Goal: Task Accomplishment & Management: Complete application form

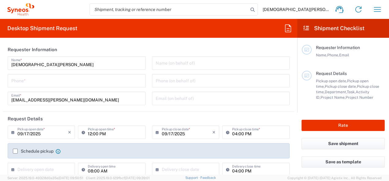
click at [37, 84] on input "tel" at bounding box center [76, 80] width 130 height 11
click at [38, 83] on input "tel" at bounding box center [76, 80] width 130 height 11
click at [39, 83] on input "+52" at bounding box center [76, 80] width 130 height 11
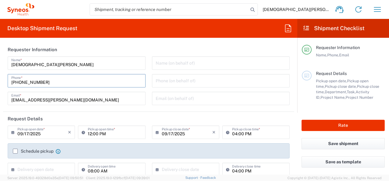
type input "[PHONE_NUMBER]"
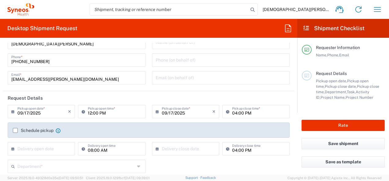
scroll to position [31, 0]
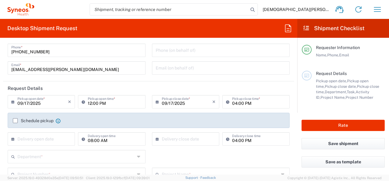
click at [15, 120] on label "Schedule pickup" at bounding box center [33, 121] width 41 height 5
click at [15, 121] on input "Schedule pickup" at bounding box center [15, 121] width 0 height 0
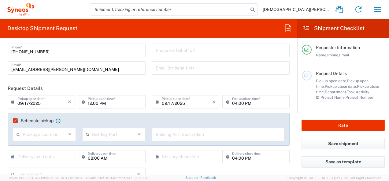
scroll to position [61, 0]
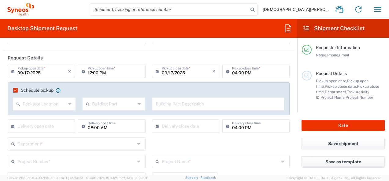
click at [199, 103] on input "text" at bounding box center [217, 103] width 125 height 11
click at [56, 72] on input "09/17/2025" at bounding box center [42, 71] width 50 height 11
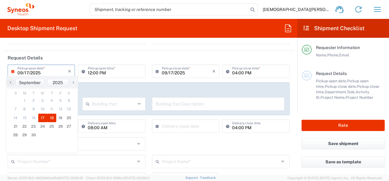
click at [53, 121] on span "18" at bounding box center [51, 118] width 9 height 9
type input "[DATE]"
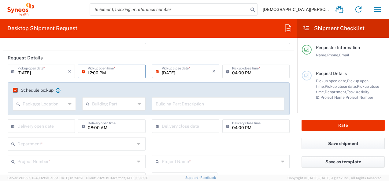
drag, startPoint x: 107, startPoint y: 75, endPoint x: 100, endPoint y: 76, distance: 7.4
click at [107, 75] on input "12:00 PM" at bounding box center [115, 71] width 54 height 11
click at [98, 75] on input "12:00 PM" at bounding box center [115, 71] width 54 height 11
click at [90, 73] on input "12:00 PM" at bounding box center [115, 71] width 54 height 11
click at [104, 74] on input "08:00 PM" at bounding box center [115, 71] width 54 height 11
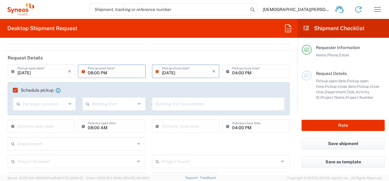
click at [101, 74] on input "08:00 PM" at bounding box center [115, 71] width 54 height 11
type input "08:00 AM"
click at [233, 73] on input "04:00 PM" at bounding box center [259, 71] width 54 height 11
drag, startPoint x: 233, startPoint y: 74, endPoint x: 236, endPoint y: 73, distance: 3.3
click at [233, 74] on input "04:00 PM" at bounding box center [259, 71] width 54 height 11
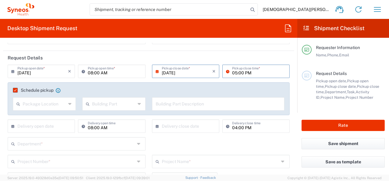
type input "05:00 PM"
click at [68, 104] on icon at bounding box center [70, 104] width 4 height 10
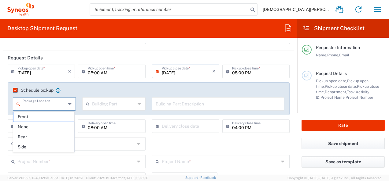
click at [75, 92] on agx-checkbox-control "Schedule pickup When scheduling a pickup please be sure to meet the following c…" at bounding box center [148, 90] width 271 height 5
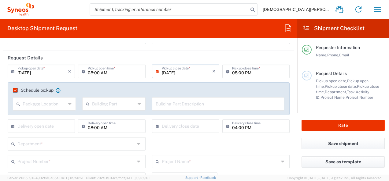
click at [76, 114] on div "Package Location Front None Rear Side" at bounding box center [44, 106] width 69 height 18
click at [96, 104] on input "text" at bounding box center [113, 103] width 43 height 11
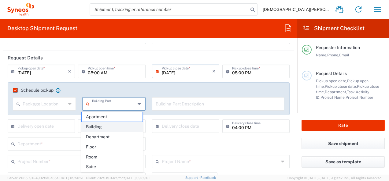
click at [100, 127] on span "Building" at bounding box center [112, 126] width 61 height 9
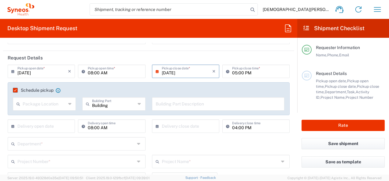
click at [113, 109] on div "Building Building Part" at bounding box center [113, 103] width 63 height 13
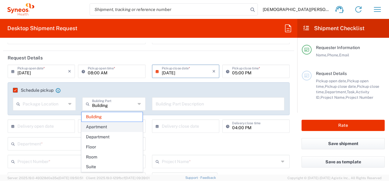
click at [105, 127] on span "Apartment" at bounding box center [112, 126] width 61 height 9
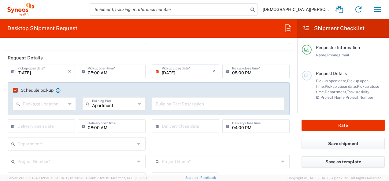
click at [110, 106] on input "Apartment" at bounding box center [113, 103] width 43 height 11
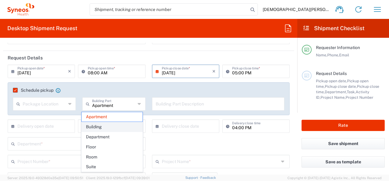
click at [104, 128] on span "Building" at bounding box center [112, 126] width 61 height 9
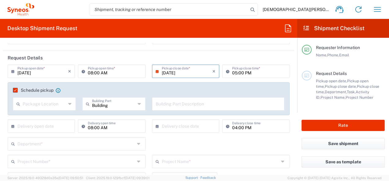
click at [174, 105] on input "text" at bounding box center [217, 103] width 125 height 11
click at [129, 104] on input "Building" at bounding box center [113, 103] width 43 height 11
type input "Building"
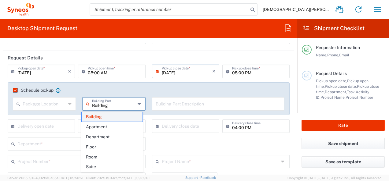
click at [116, 117] on span "Building" at bounding box center [112, 116] width 61 height 9
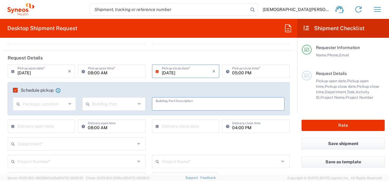
click at [164, 101] on input "text" at bounding box center [217, 103] width 125 height 11
type input "}"
type input "Home."
click at [43, 127] on input "text" at bounding box center [42, 126] width 50 height 11
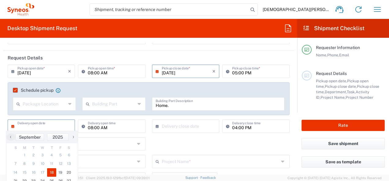
click at [51, 172] on span "18" at bounding box center [51, 173] width 9 height 9
type input "[DATE]"
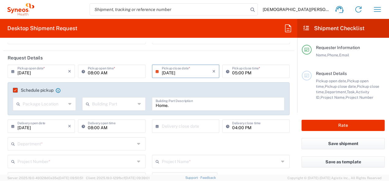
click at [232, 127] on input "04:00 PM" at bounding box center [259, 126] width 54 height 11
click at [234, 127] on input "04:00 PM" at bounding box center [259, 126] width 54 height 11
type input "05:00 PM"
click at [164, 123] on input "text" at bounding box center [187, 126] width 50 height 11
click at [178, 131] on div "‹ ​ September ​ 2025 ​ ›" at bounding box center [183, 137] width 71 height 12
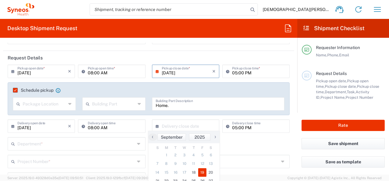
click at [203, 172] on span "19" at bounding box center [202, 173] width 9 height 9
type input "[DATE]"
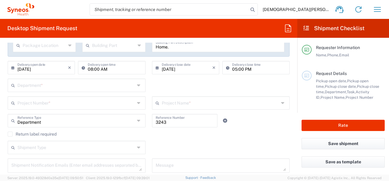
scroll to position [122, 0]
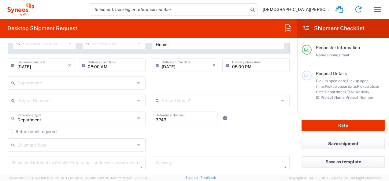
click at [96, 82] on input "text" at bounding box center [75, 82] width 117 height 11
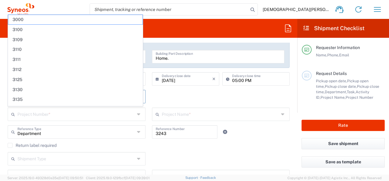
scroll to position [92, 0]
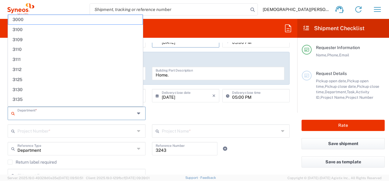
click at [154, 111] on div "Department * 3000 3100 3109 3110 3111 3112 3125 3130 3135 3136 3150 3155 3165 3…" at bounding box center [149, 116] width 288 height 18
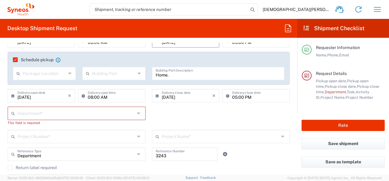
click at [152, 113] on div "Department * 3000 3100 3109 3110 3111 3112 3125 3130 3135 3136 3150 3155 3165 3…" at bounding box center [149, 118] width 288 height 23
click at [125, 113] on input "text" at bounding box center [75, 113] width 117 height 11
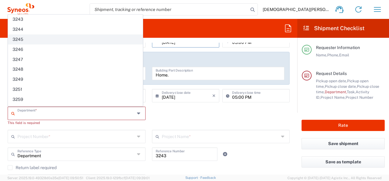
scroll to position [491, 0]
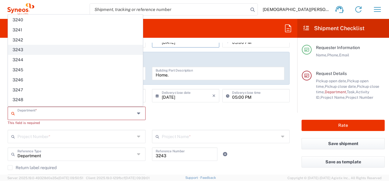
click at [27, 45] on span "3243" at bounding box center [75, 49] width 134 height 9
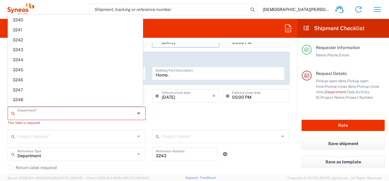
type input "3243"
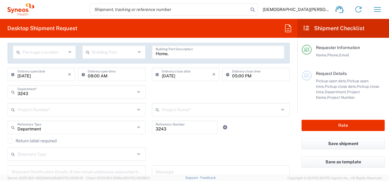
scroll to position [122, 0]
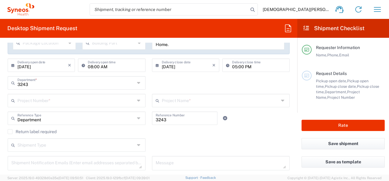
click at [124, 101] on input "text" at bounding box center [75, 100] width 117 height 11
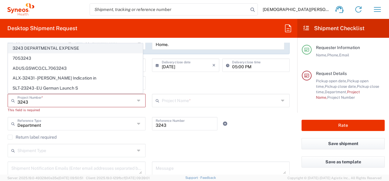
click at [62, 50] on span "3243 DEPARTMENTAL EXPENSE" at bounding box center [75, 48] width 134 height 9
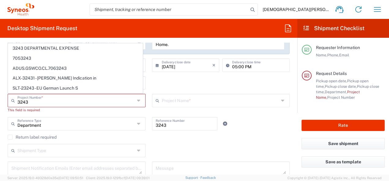
type input "3243 DEPARTMENTAL EXPENSE"
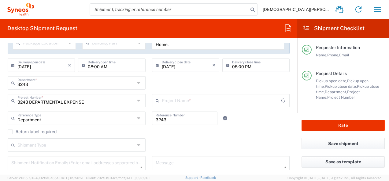
type input "3243 DEPARTMENTAL EXPENSE"
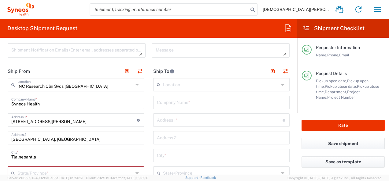
scroll to position [244, 0]
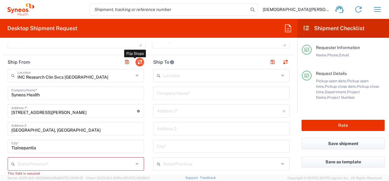
click at [135, 61] on button "button" at bounding box center [139, 62] width 9 height 9
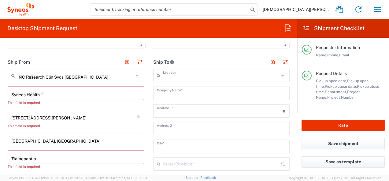
type input "EORI"
type input "INC Research Clin Svcs [GEOGRAPHIC_DATA]"
type input "Syneos Health"
type input "[STREET_ADDRESS][PERSON_NAME]"
type input "[GEOGRAPHIC_DATA], [GEOGRAPHIC_DATA]"
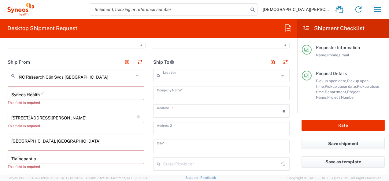
type input "Tlalnepantla"
type input "[GEOGRAPHIC_DATA]"
type input "54060"
type input "[DEMOGRAPHIC_DATA][PERSON_NAME]"
type input "[EMAIL_ADDRESS][PERSON_NAME][DOMAIN_NAME]"
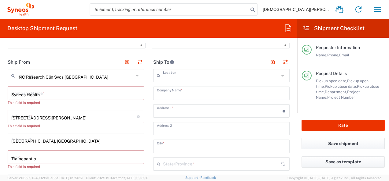
type input "TIN"
type input "KIN030716VB2"
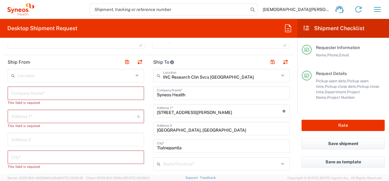
click at [35, 78] on input "text" at bounding box center [75, 75] width 116 height 11
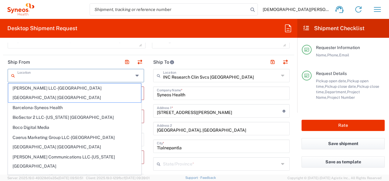
click at [35, 78] on input "text" at bounding box center [75, 75] width 116 height 11
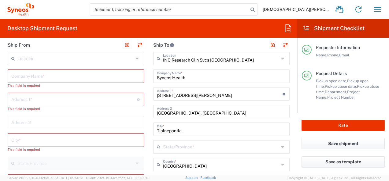
scroll to position [275, 0]
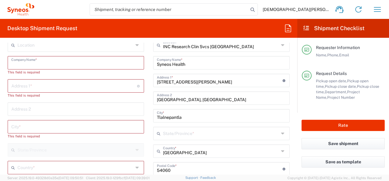
click at [26, 65] on input "text" at bounding box center [75, 62] width 129 height 11
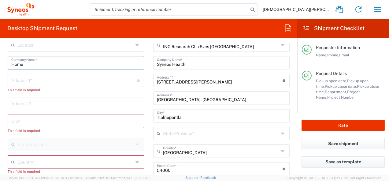
type input "Home"
click at [21, 79] on input "text" at bounding box center [74, 80] width 126 height 11
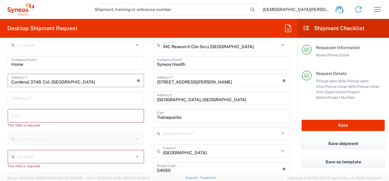
scroll to position [305, 0]
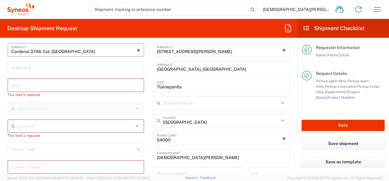
drag, startPoint x: 94, startPoint y: 50, endPoint x: 46, endPoint y: 52, distance: 48.0
click at [46, 52] on input "Cardenal 3748. Col. [GEOGRAPHIC_DATA]" at bounding box center [74, 49] width 126 height 11
click at [97, 49] on input "Cardenal 3748. Col. [GEOGRAPHIC_DATA]" at bounding box center [74, 49] width 126 height 11
click at [100, 51] on input "Cardenal 3748. Col. [GEOGRAPHIC_DATA]" at bounding box center [74, 49] width 126 height 11
drag, startPoint x: 100, startPoint y: 51, endPoint x: 54, endPoint y: 52, distance: 46.4
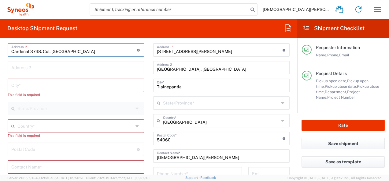
click at [54, 52] on input "Cardenal 3748. Col. [GEOGRAPHIC_DATA]" at bounding box center [74, 49] width 126 height 11
type input "Cardenal 3748."
click at [41, 64] on input "text" at bounding box center [75, 67] width 129 height 11
paste input "[GEOGRAPHIC_DATA]"
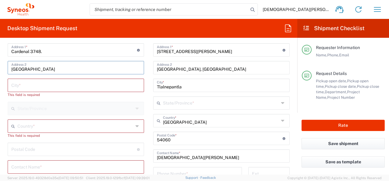
type input "[GEOGRAPHIC_DATA]"
click at [47, 83] on input "text" at bounding box center [75, 85] width 129 height 11
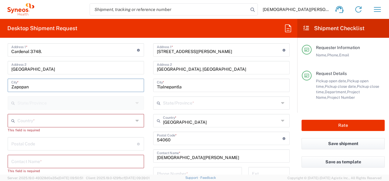
type input "Zapopan"
click at [4, 108] on main "Location [PERSON_NAME] LLC-[GEOGRAPHIC_DATA] [GEOGRAPHIC_DATA] [GEOGRAPHIC_DATA…" at bounding box center [75, 153] width 145 height 291
click at [79, 120] on input "text" at bounding box center [75, 120] width 116 height 11
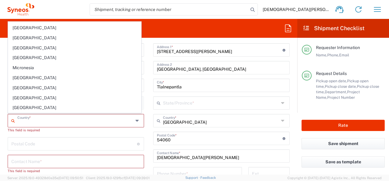
scroll to position [1372, 0]
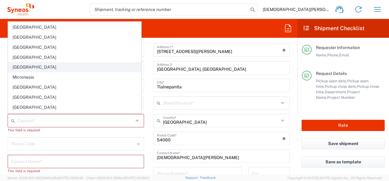
click at [27, 63] on span "[GEOGRAPHIC_DATA]" at bounding box center [74, 67] width 133 height 9
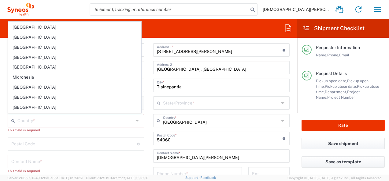
type input "[GEOGRAPHIC_DATA]"
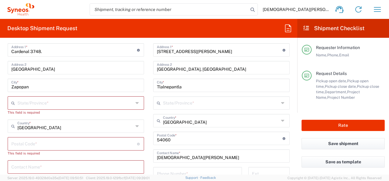
click at [20, 103] on input "text" at bounding box center [75, 102] width 116 height 11
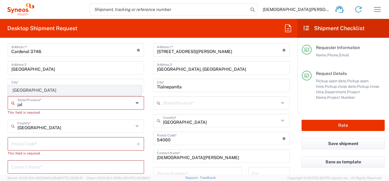
click at [29, 88] on span "[GEOGRAPHIC_DATA]" at bounding box center [74, 90] width 133 height 9
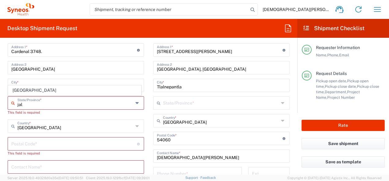
type input "[GEOGRAPHIC_DATA]"
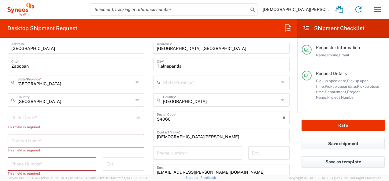
scroll to position [336, 0]
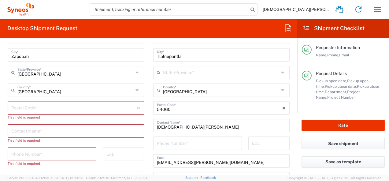
click at [24, 106] on input "undefined" at bounding box center [74, 107] width 126 height 11
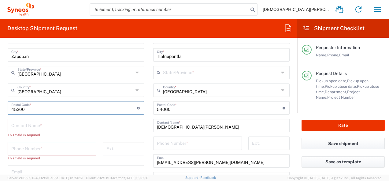
type input "45200"
click at [31, 122] on input "text" at bounding box center [75, 125] width 129 height 11
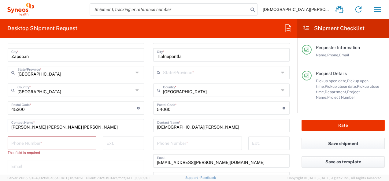
scroll to position [367, 0]
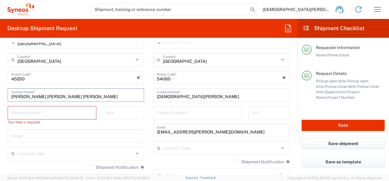
type input "[PERSON_NAME] [PERSON_NAME] [PERSON_NAME]"
click at [32, 109] on input "tel" at bounding box center [51, 112] width 81 height 11
type input "*"
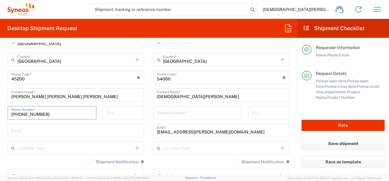
type input "[PHONE_NUMBER]"
click at [58, 130] on input "text" at bounding box center [75, 130] width 129 height 11
type input "[EMAIL_ADDRESS][PERSON_NAME][DOMAIN_NAME]"
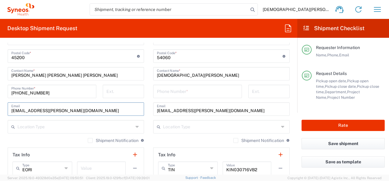
scroll to position [397, 0]
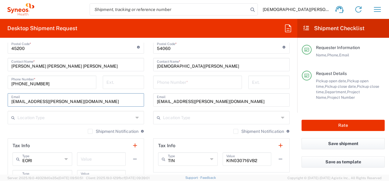
click at [42, 120] on input "text" at bounding box center [75, 117] width 116 height 11
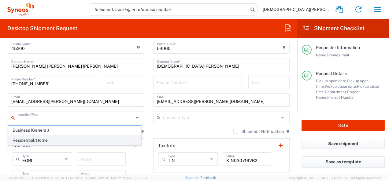
click at [39, 139] on span "Residential/Home" at bounding box center [74, 140] width 133 height 9
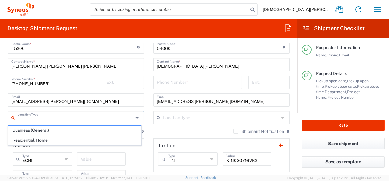
type input "Residential/Home"
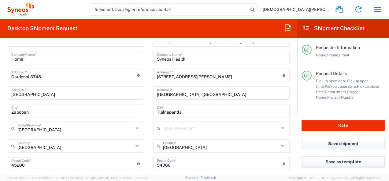
scroll to position [275, 0]
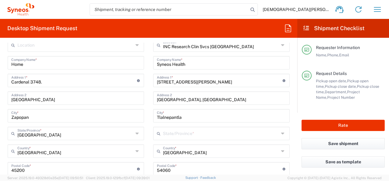
click at [181, 136] on input "text" at bounding box center [221, 133] width 116 height 11
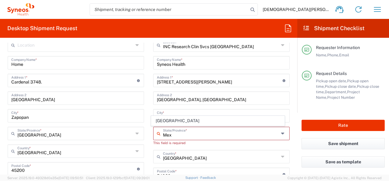
type input "Mex"
click at [182, 123] on span "[GEOGRAPHIC_DATA]" at bounding box center [217, 120] width 133 height 9
type input "[GEOGRAPHIC_DATA]"
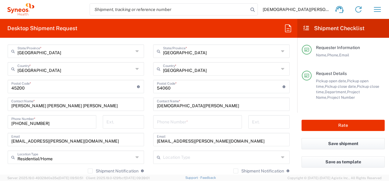
scroll to position [367, 0]
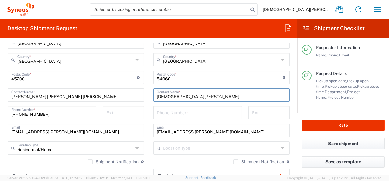
drag, startPoint x: 192, startPoint y: 95, endPoint x: 152, endPoint y: 98, distance: 39.8
click at [153, 98] on div "[DEMOGRAPHIC_DATA][PERSON_NAME] Contact Name *" at bounding box center [221, 95] width 136 height 13
type input "[PERSON_NAME]"
click at [181, 110] on input "tel" at bounding box center [197, 112] width 81 height 11
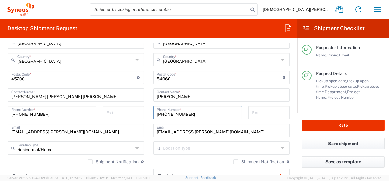
type input "[PHONE_NUMBER]"
click at [252, 112] on input "tel" at bounding box center [269, 112] width 34 height 11
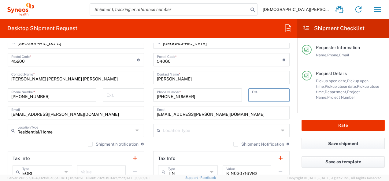
scroll to position [397, 0]
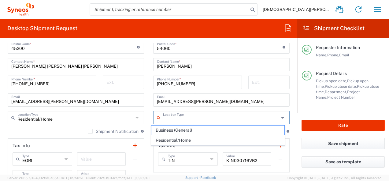
click at [178, 121] on input "text" at bounding box center [221, 117] width 116 height 11
click at [177, 130] on span "Business (General)" at bounding box center [217, 130] width 133 height 9
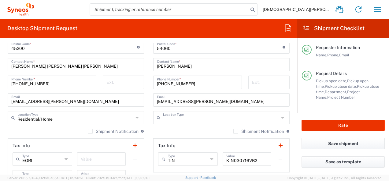
type input "Business (General)"
drag, startPoint x: 231, startPoint y: 102, endPoint x: 124, endPoint y: 104, distance: 106.3
click at [125, 104] on div "Ship From Location [PERSON_NAME] LLC-[GEOGRAPHIC_DATA] [GEOGRAPHIC_DATA] [GEOGR…" at bounding box center [148, 48] width 291 height 290
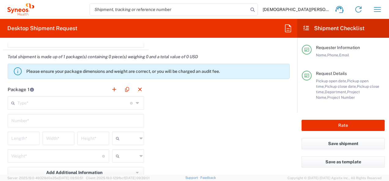
scroll to position [550, 0]
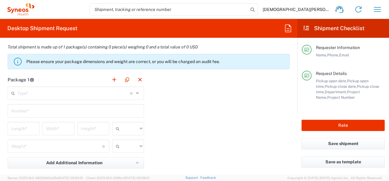
type input "[PERSON_NAME][EMAIL_ADDRESS][DOMAIN_NAME]"
click at [105, 90] on input "text" at bounding box center [73, 93] width 112 height 11
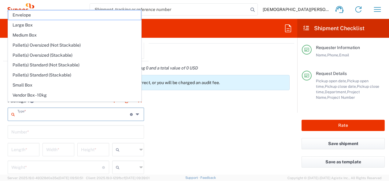
scroll to position [519, 0]
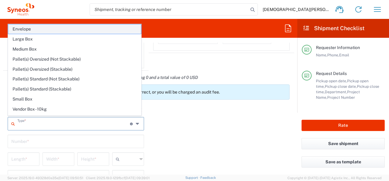
click at [34, 27] on span "Envelope" at bounding box center [74, 28] width 133 height 9
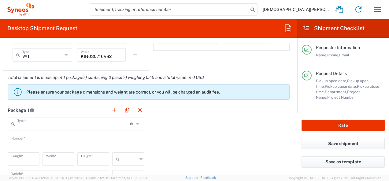
type input "Envelope"
type input "1"
type input "9.5"
type input "12.5"
type input "0.25"
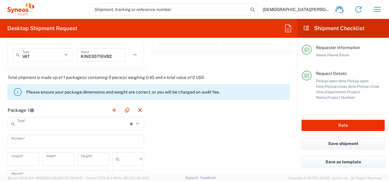
type input "in"
type input "0.45"
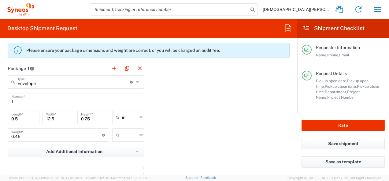
scroll to position [580, 0]
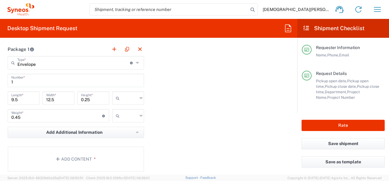
click at [128, 98] on input "text" at bounding box center [129, 98] width 15 height 10
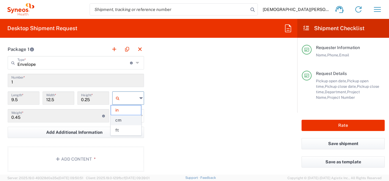
click at [125, 122] on span "cm" at bounding box center [126, 120] width 30 height 9
type input "24.13"
type input "31.75"
type input "0.64"
type input "cm"
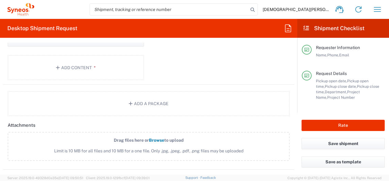
scroll to position [611, 0]
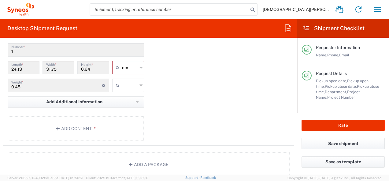
click at [139, 84] on icon at bounding box center [140, 86] width 3 height 10
click at [123, 97] on span "kgs" at bounding box center [126, 97] width 30 height 9
type input "kgs"
click at [94, 120] on button "Add Content *" at bounding box center [76, 128] width 136 height 25
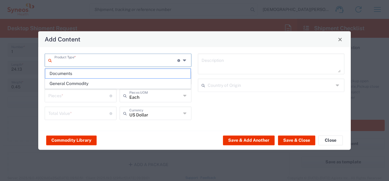
click at [127, 62] on input "text" at bounding box center [115, 60] width 123 height 11
click at [97, 72] on span "Documents" at bounding box center [117, 73] width 145 height 9
type input "Documents"
type input "1"
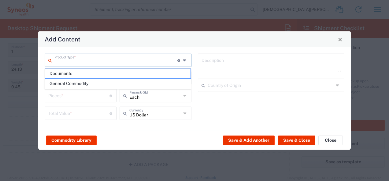
type input "1"
type textarea "Documents"
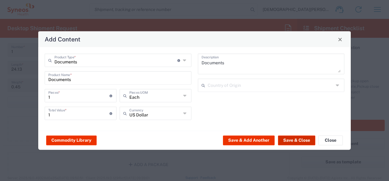
click at [291, 137] on button "Save & Close" at bounding box center [296, 141] width 37 height 10
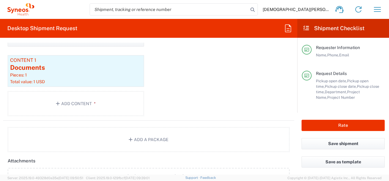
scroll to position [641, 0]
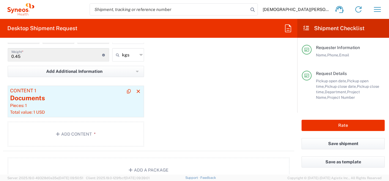
click at [114, 101] on div "Documents" at bounding box center [75, 98] width 131 height 9
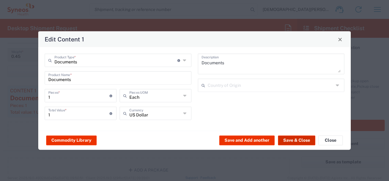
click at [293, 137] on button "Save & Close" at bounding box center [296, 141] width 37 height 10
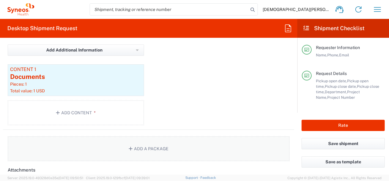
scroll to position [672, 0]
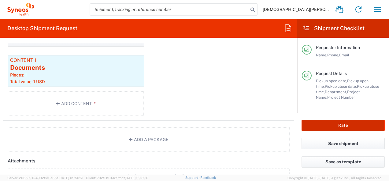
click at [332, 128] on button "Rate" at bounding box center [342, 125] width 83 height 11
type input "3243 DEPARTMENTAL EXPENSE"
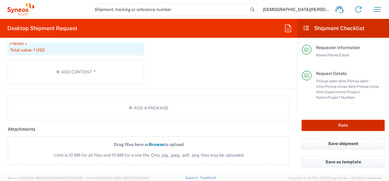
scroll to position [764, 0]
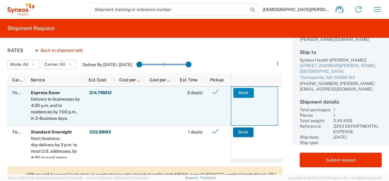
click at [240, 94] on button "Book" at bounding box center [243, 93] width 20 height 10
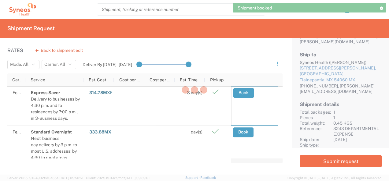
scroll to position [80, 0]
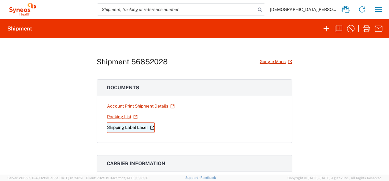
click at [122, 128] on link "Shipping Label Laser" at bounding box center [131, 127] width 48 height 11
